Goal: Task Accomplishment & Management: Complete application form

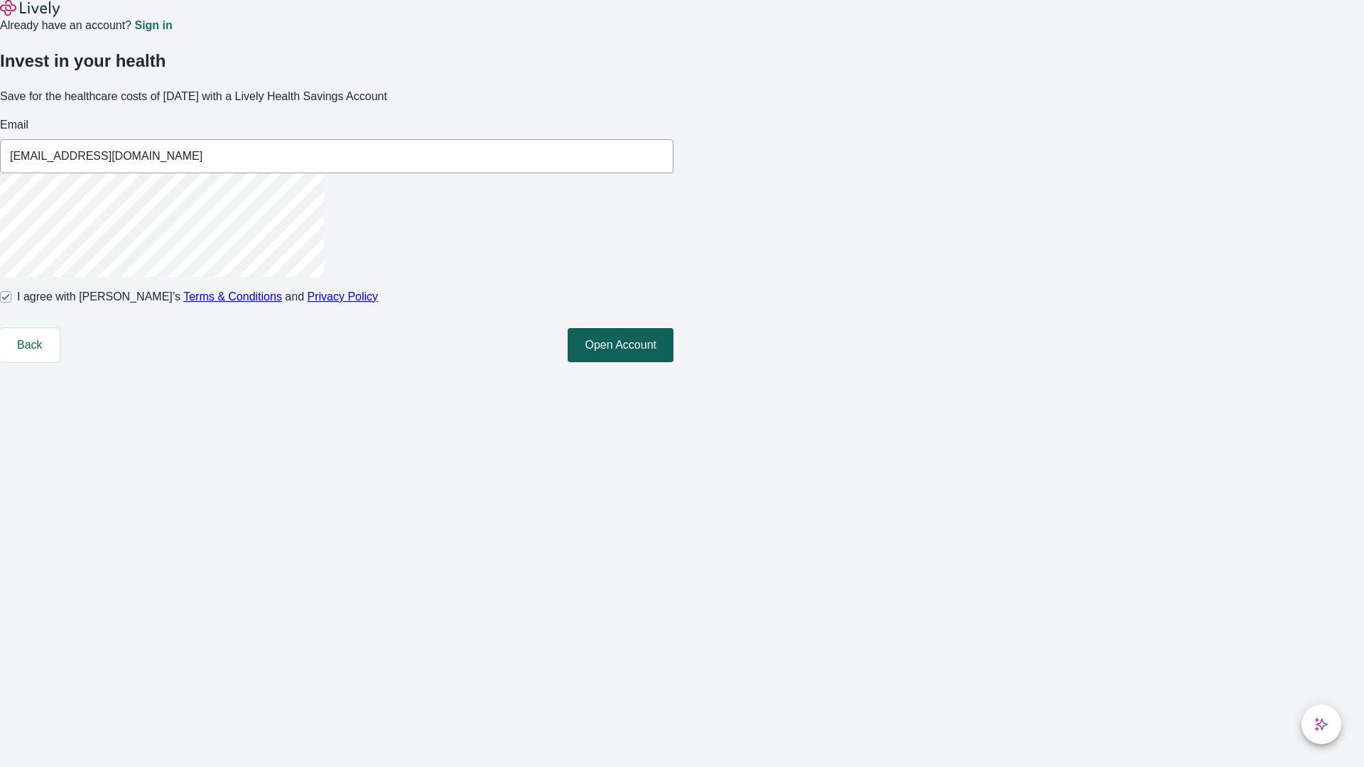
click at [674, 362] on button "Open Account" at bounding box center [621, 345] width 106 height 34
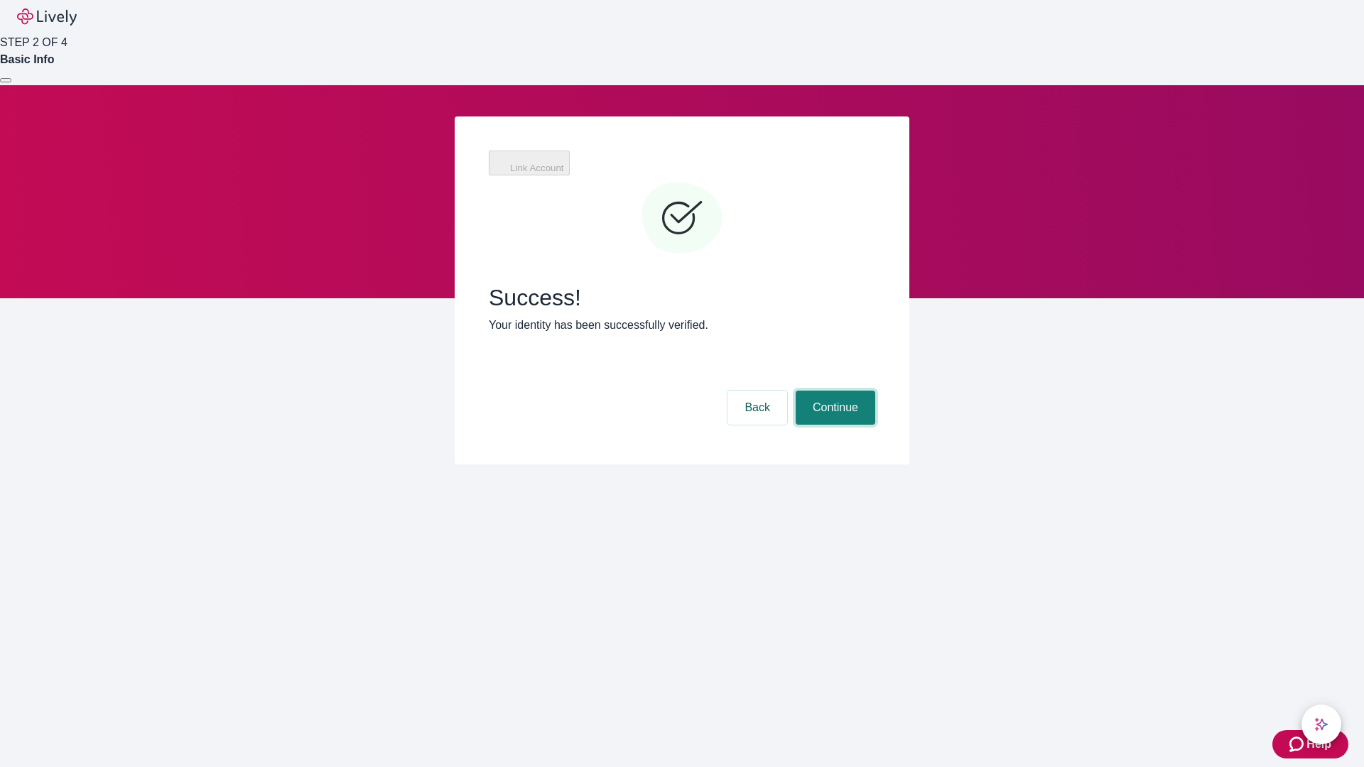
click at [834, 391] on button "Continue" at bounding box center [836, 408] width 80 height 34
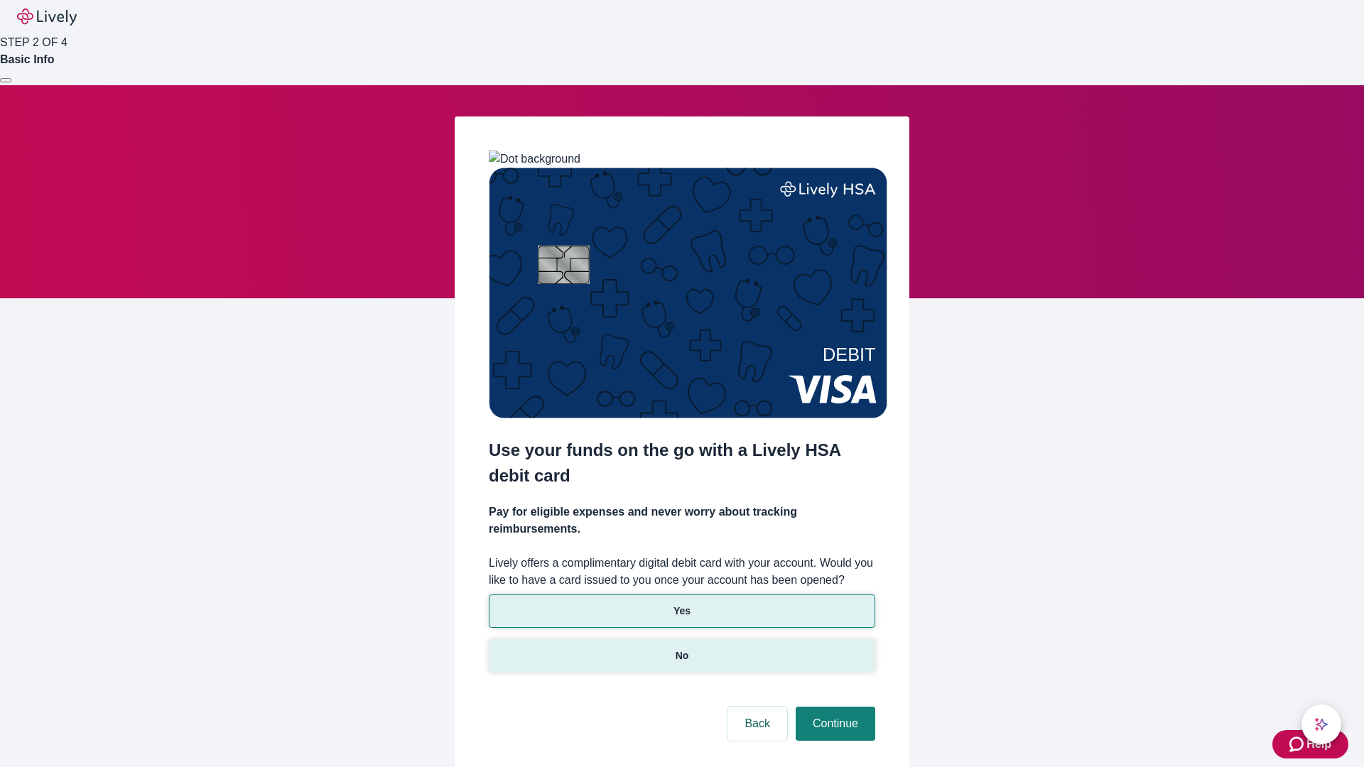
click at [681, 649] on p "No" at bounding box center [683, 656] width 14 height 15
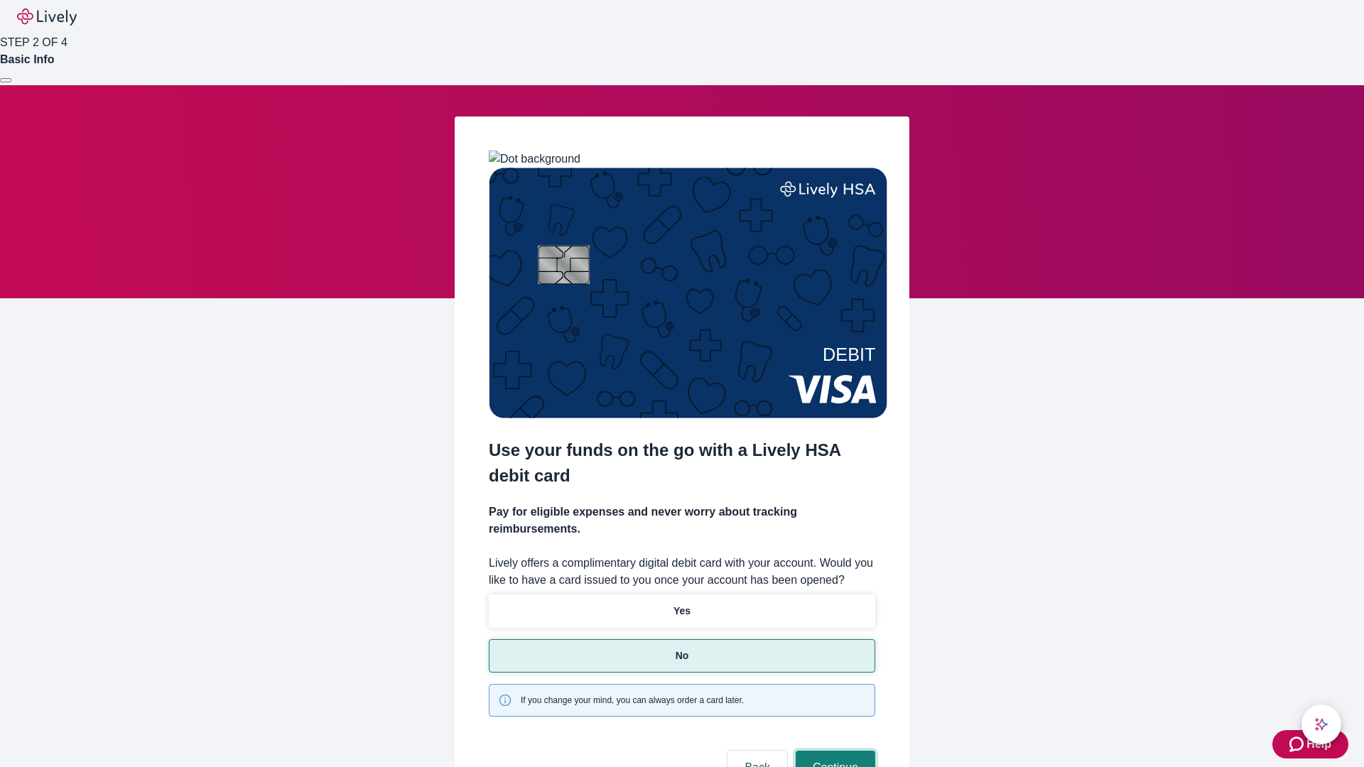
click at [834, 751] on button "Continue" at bounding box center [836, 768] width 80 height 34
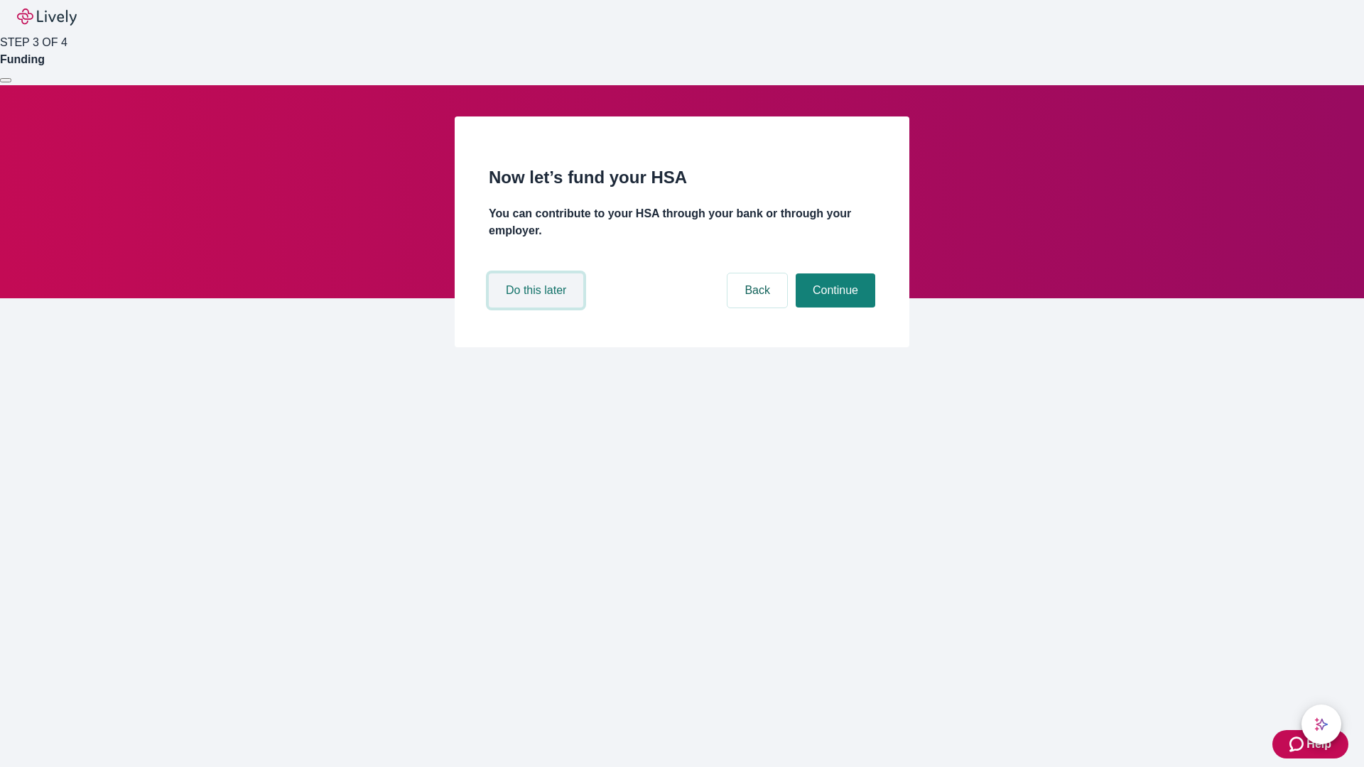
click at [538, 308] on button "Do this later" at bounding box center [536, 291] width 95 height 34
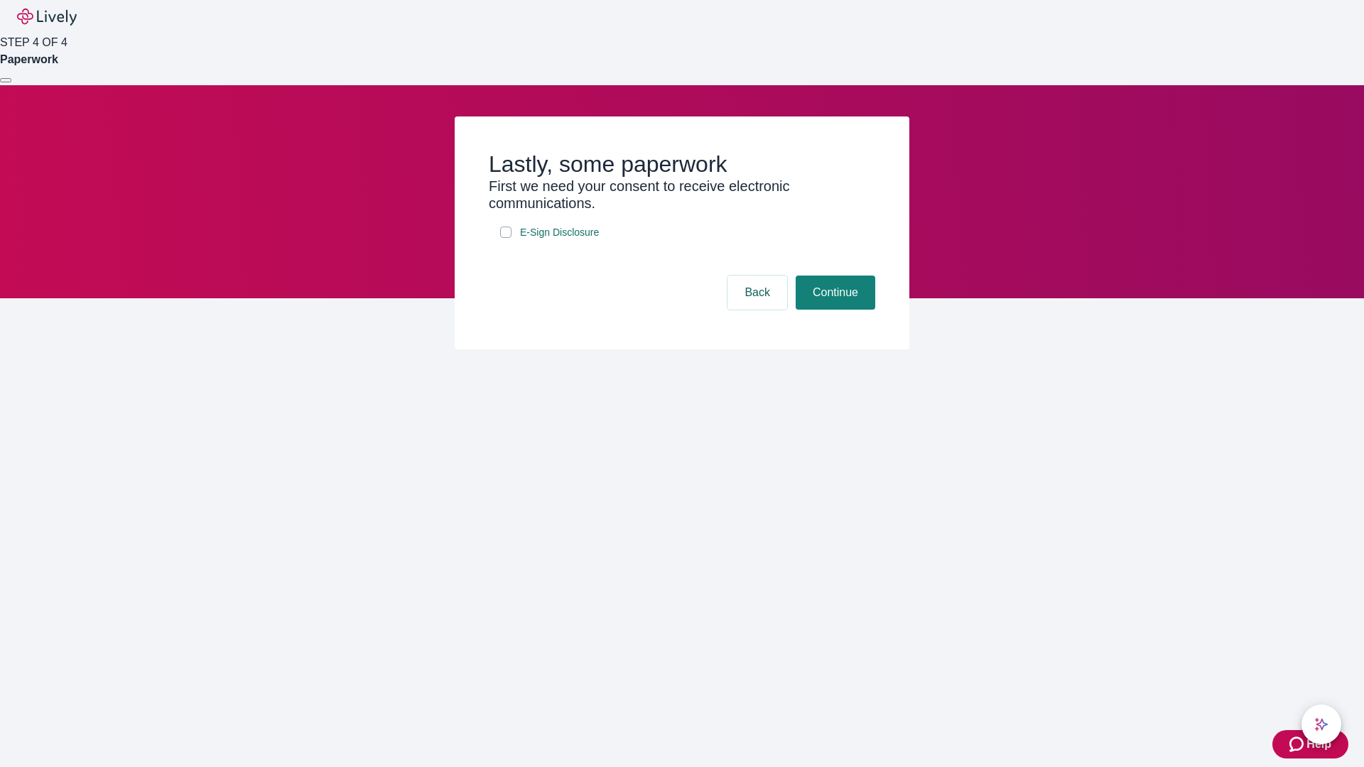
click at [506, 238] on input "E-Sign Disclosure" at bounding box center [505, 232] width 11 height 11
checkbox input "true"
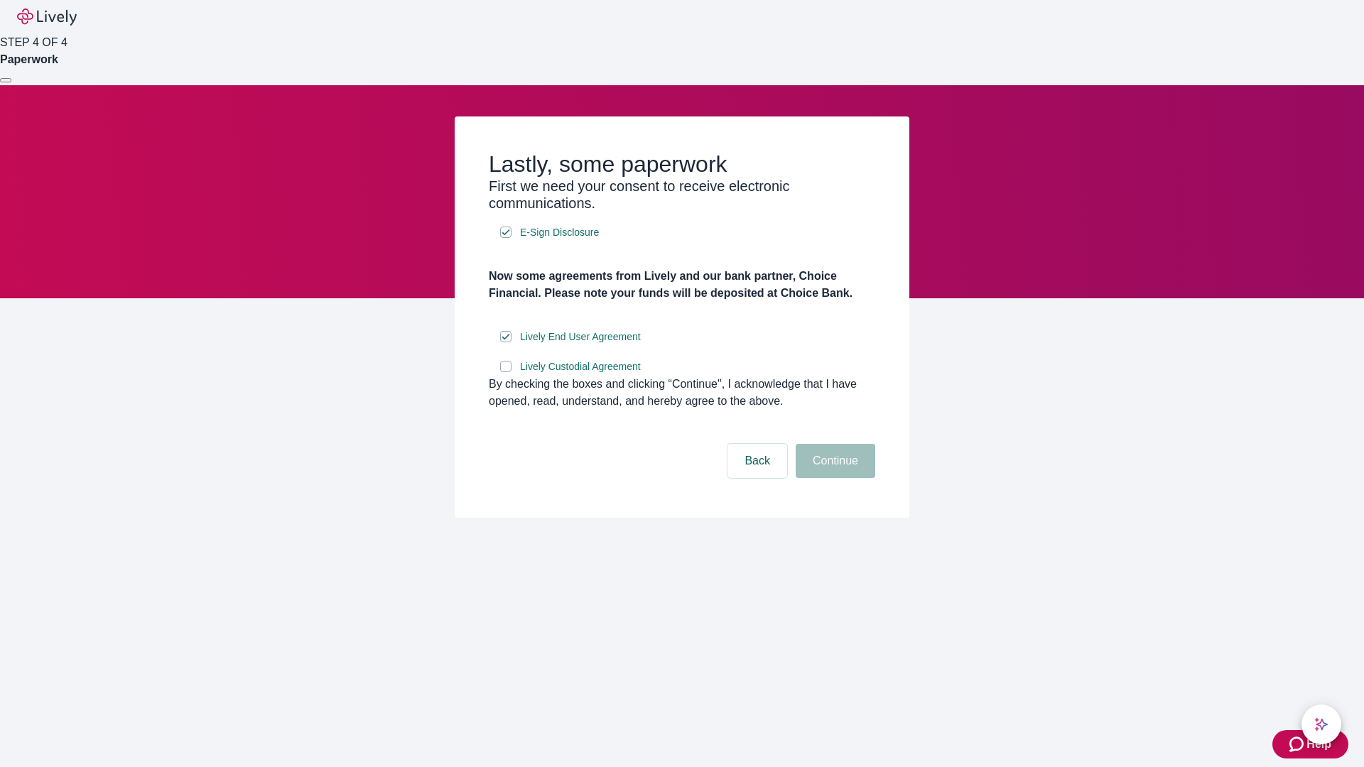
click at [506, 372] on input "Lively Custodial Agreement" at bounding box center [505, 366] width 11 height 11
checkbox input "true"
click at [834, 478] on button "Continue" at bounding box center [836, 461] width 80 height 34
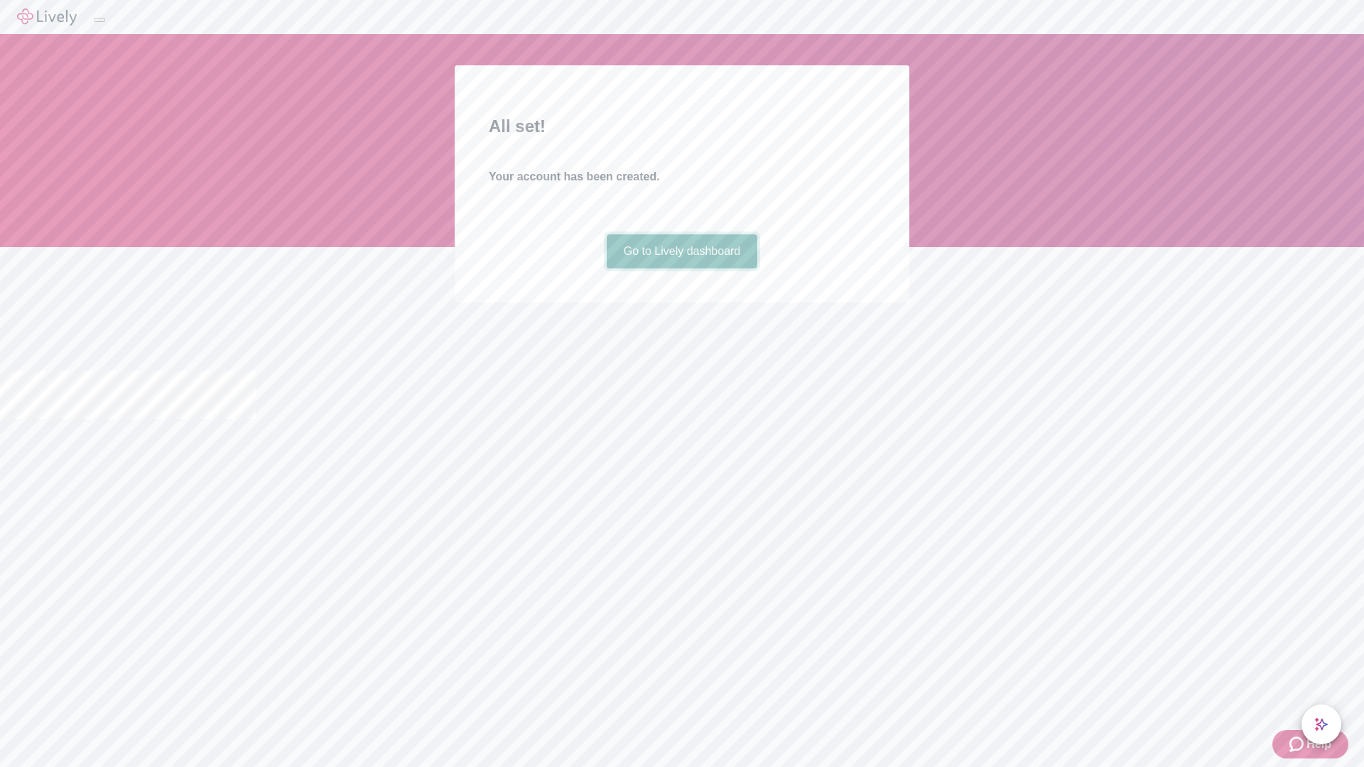
click at [681, 269] on link "Go to Lively dashboard" at bounding box center [682, 252] width 151 height 34
